Goal: Find specific page/section: Find specific page/section

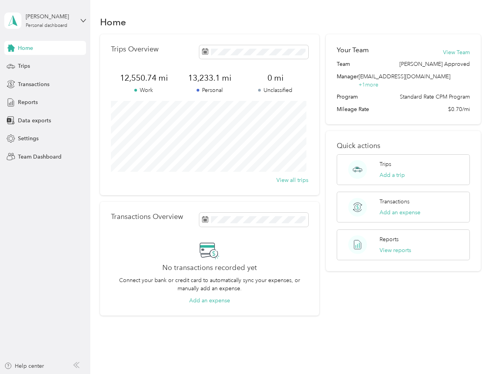
click at [247, 187] on div "Trips Overview 12,550.74 mi Work 13,233.1 mi Personal 0 mi Unclassified View al…" at bounding box center [209, 114] width 219 height 161
click at [45, 21] on div "[PERSON_NAME]" at bounding box center [50, 16] width 49 height 8
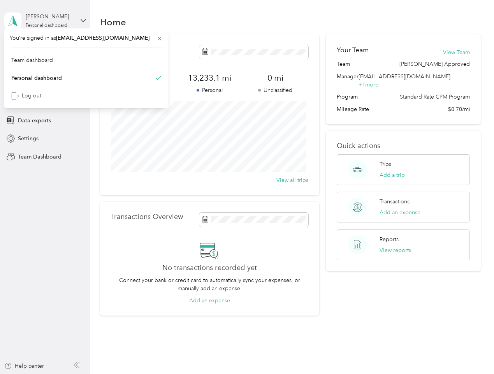
click at [45, 48] on div "You’re signed in as [EMAIL_ADDRESS][DOMAIN_NAME] Team dashboard Personal dashbo…" at bounding box center [86, 67] width 164 height 79
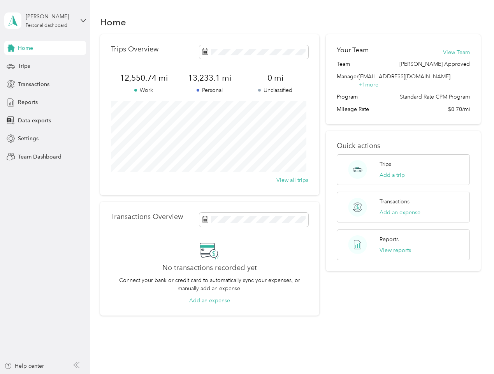
click at [11, 48] on div "You’re signed in as [EMAIL_ADDRESS][DOMAIN_NAME] Team dashboard Personal dashbo…" at bounding box center [86, 67] width 164 height 79
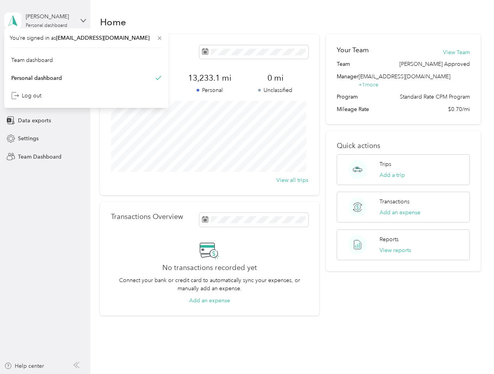
click at [45, 66] on div "Trips" at bounding box center [45, 66] width 82 height 14
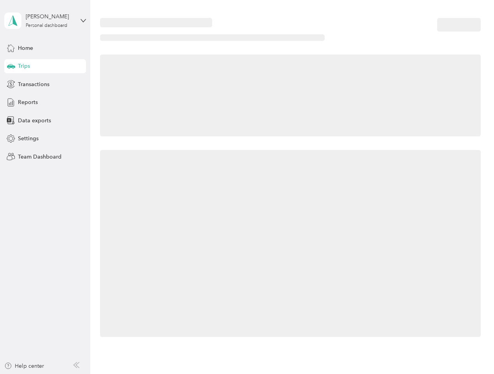
click at [11, 66] on icon at bounding box center [11, 66] width 8 height 4
